Goal: Task Accomplishment & Management: Use online tool/utility

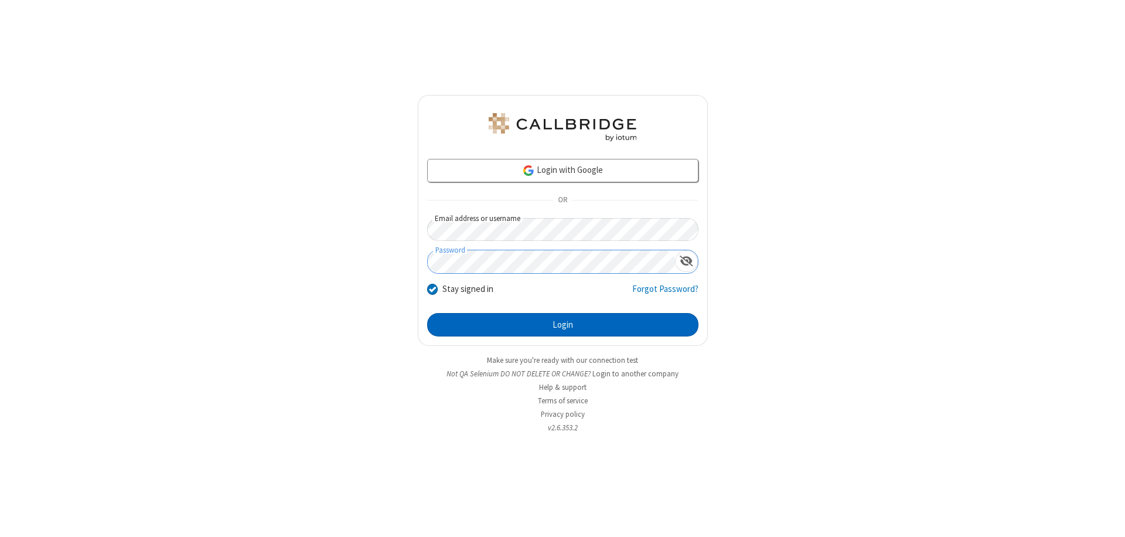
click at [563, 325] on button "Login" at bounding box center [562, 324] width 271 height 23
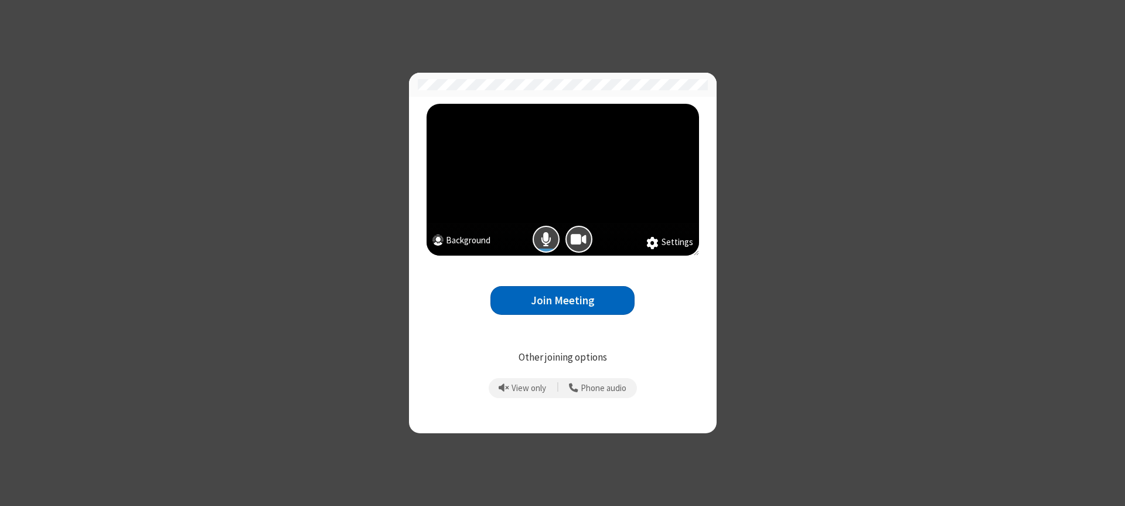
click at [563, 300] on button "Join Meeting" at bounding box center [563, 300] width 144 height 29
